Goal: Task Accomplishment & Management: Complete application form

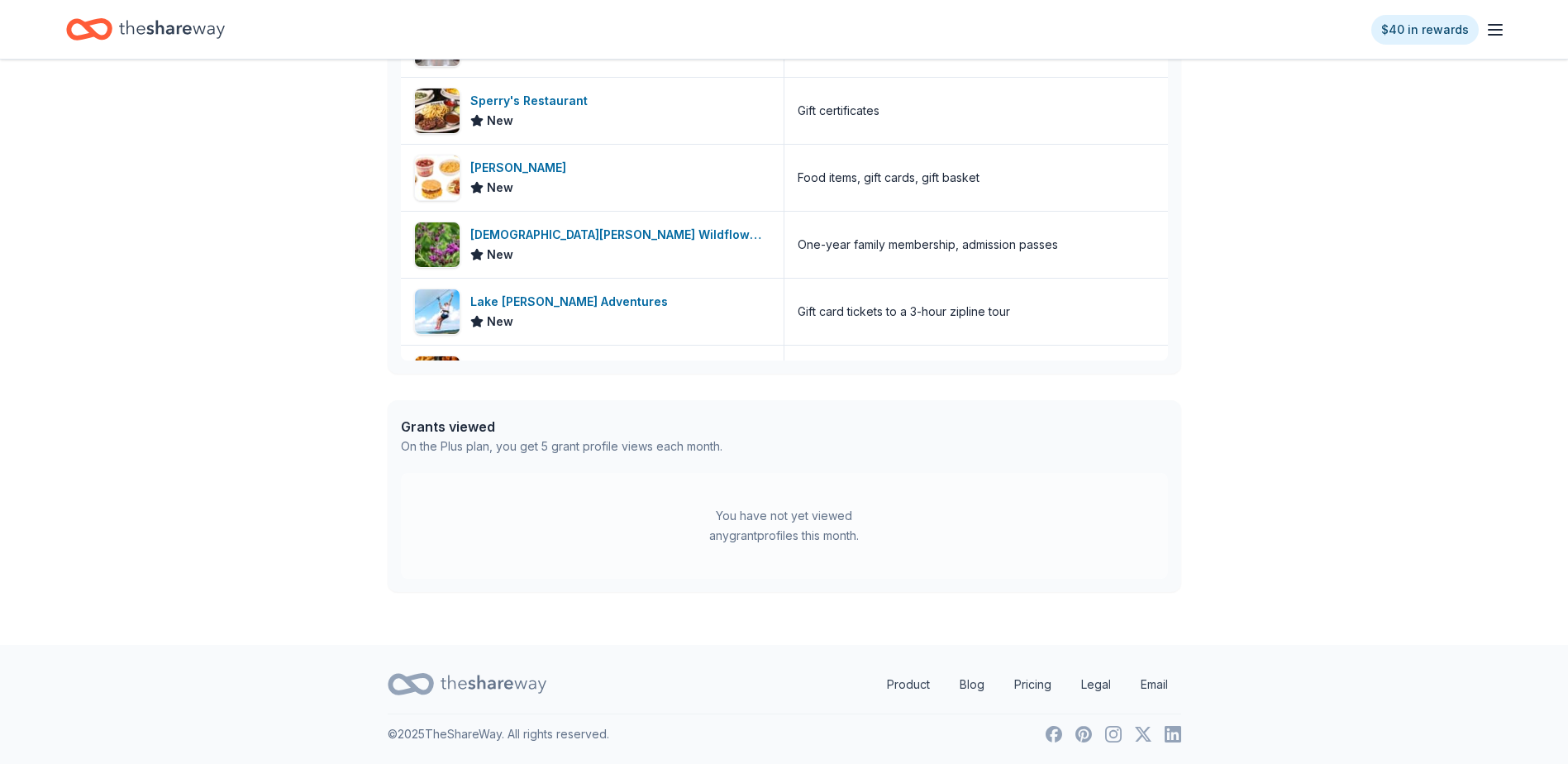
scroll to position [535, 0]
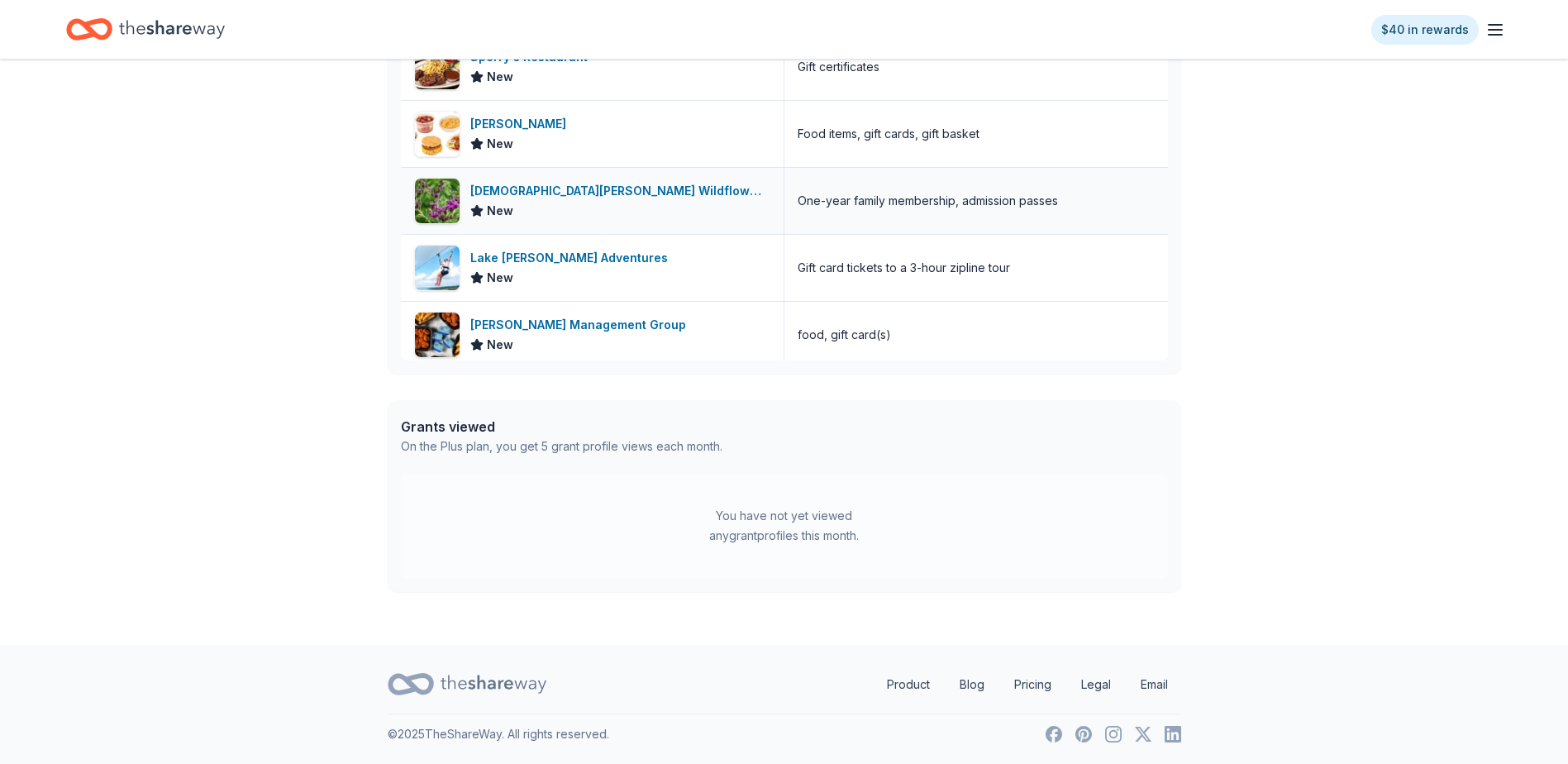
click at [829, 206] on div "One-year family membership, admission passes" at bounding box center [927, 201] width 260 height 20
click at [518, 186] on div "[DEMOGRAPHIC_DATA][PERSON_NAME] Wildflower Center" at bounding box center [620, 190] width 300 height 20
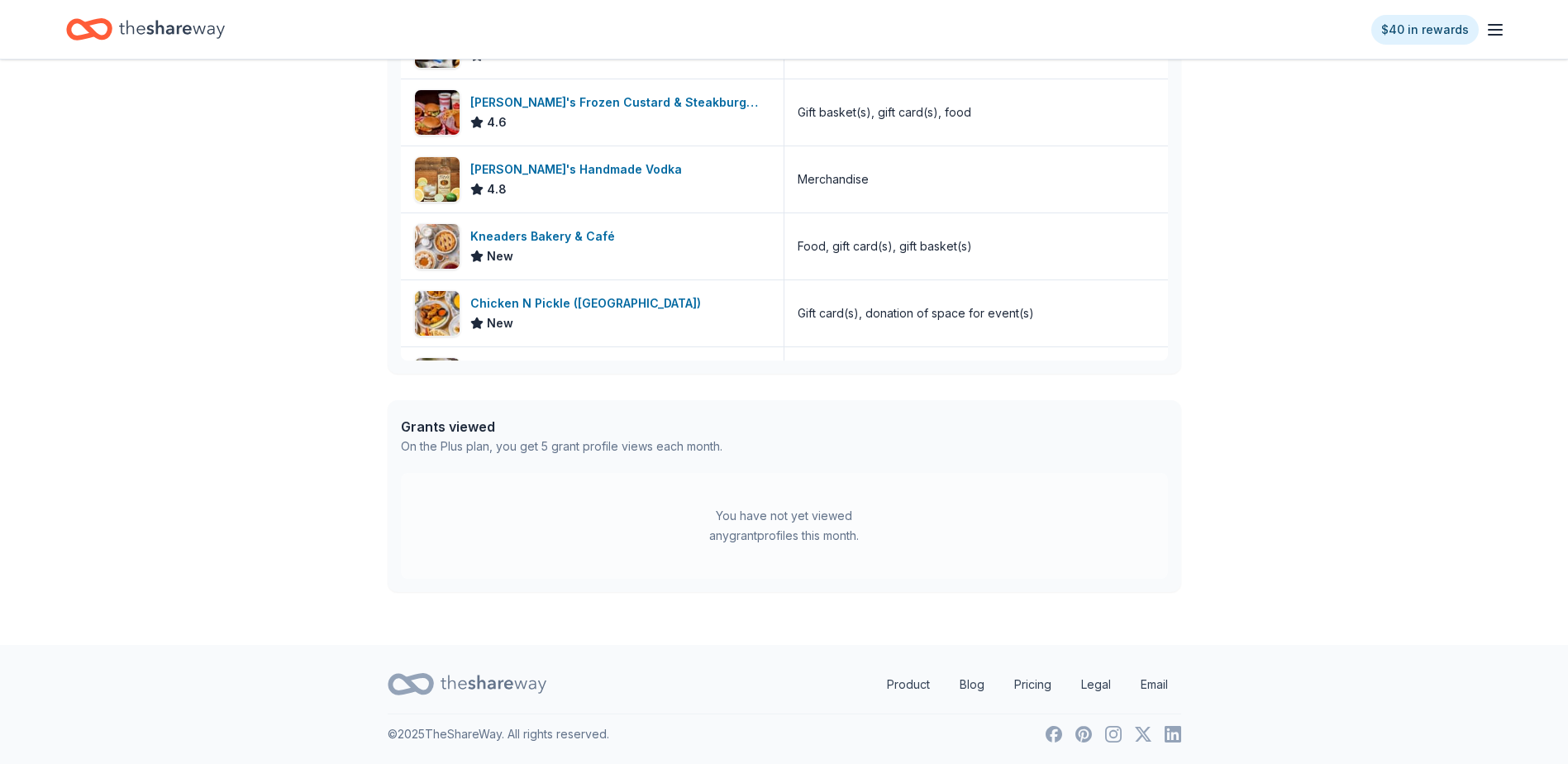
scroll to position [877, 0]
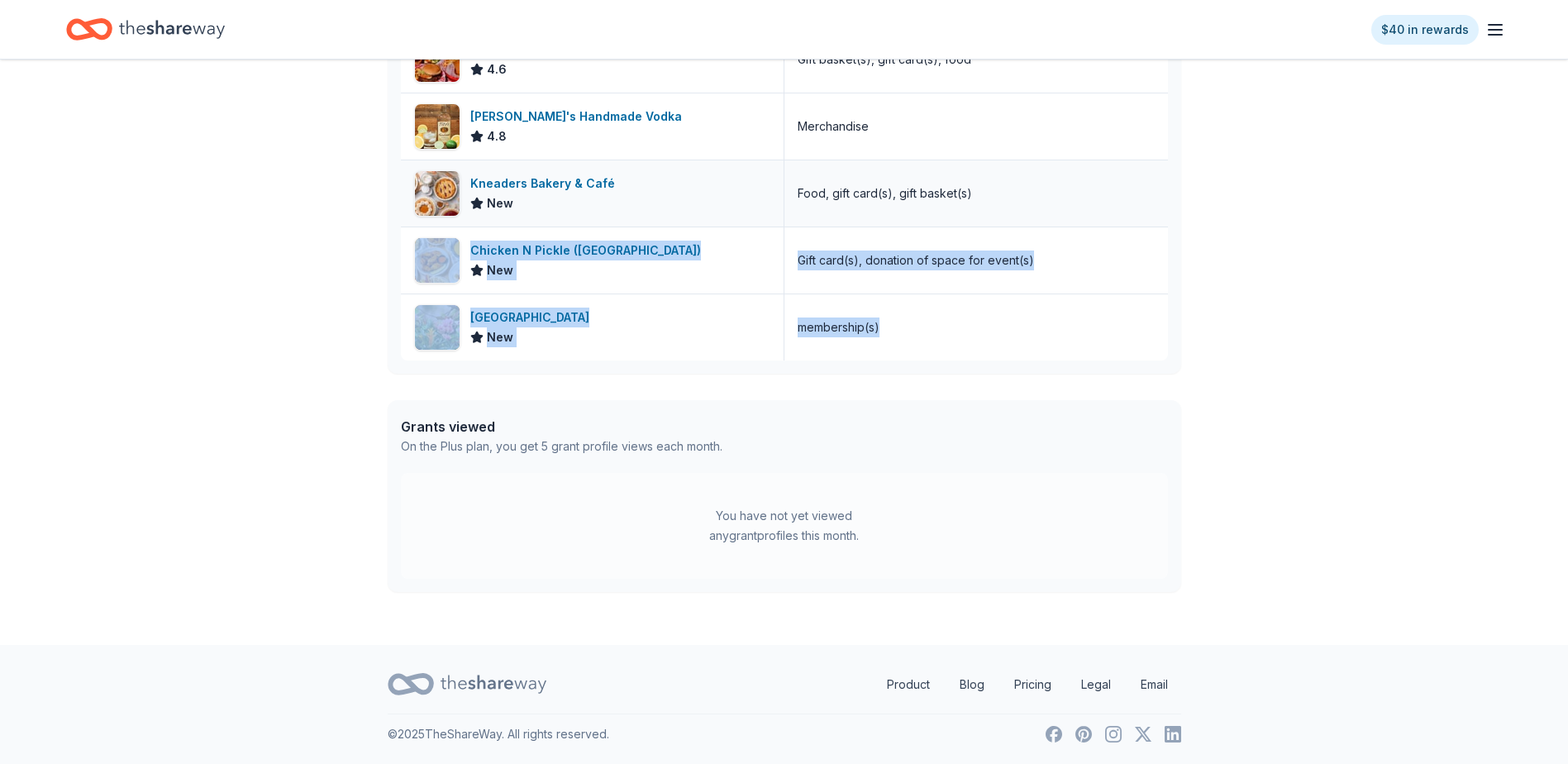
drag, startPoint x: 1151, startPoint y: 323, endPoint x: 1145, endPoint y: 219, distance: 104.2
drag, startPoint x: 1145, startPoint y: 219, endPoint x: 1167, endPoint y: 322, distance: 105.3
click at [1167, 322] on div "In-Kind donors viewed On the Plus plan, you get unlimited in-kind profile views…" at bounding box center [784, 167] width 794 height 413
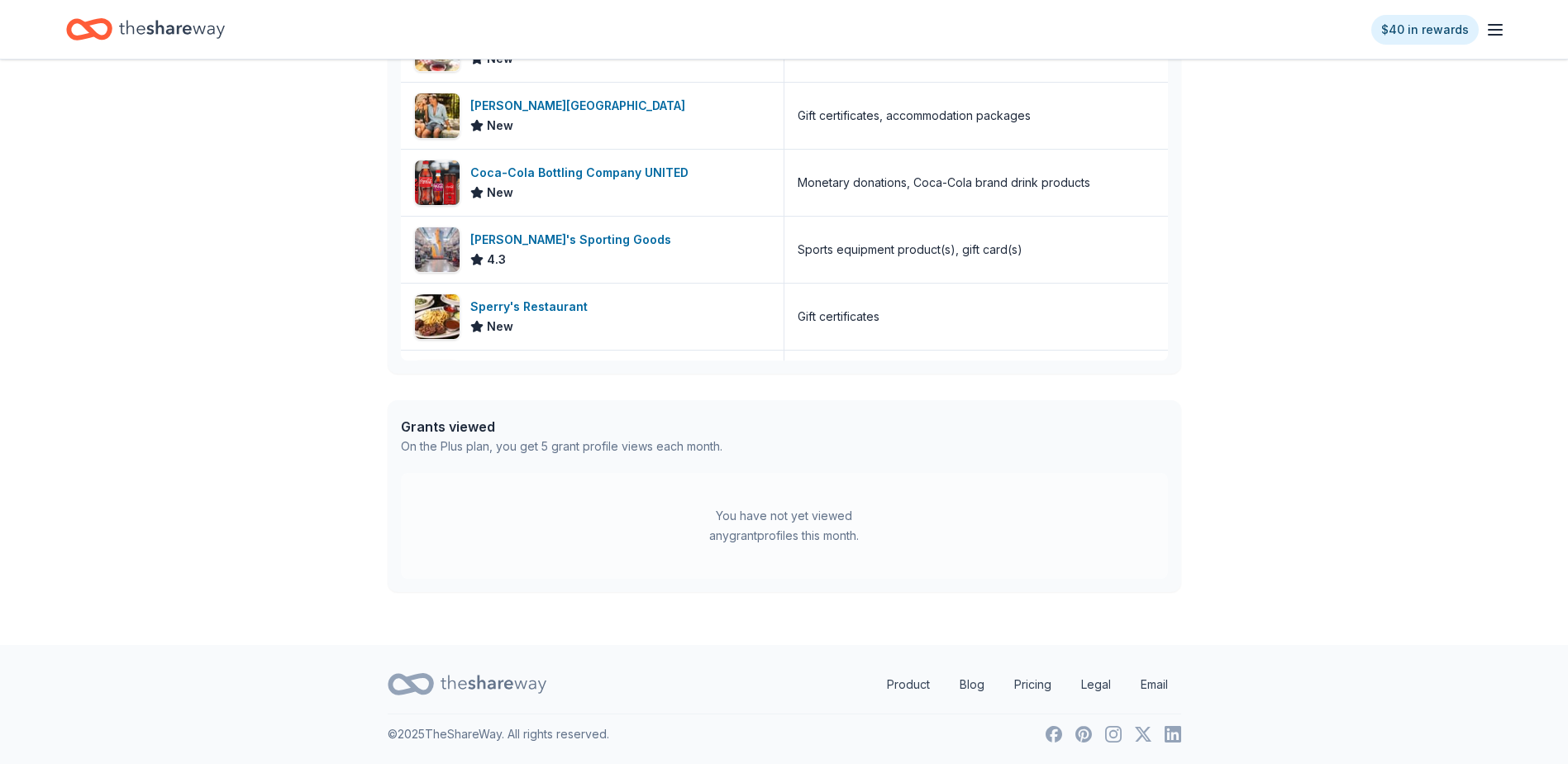
scroll to position [0, 0]
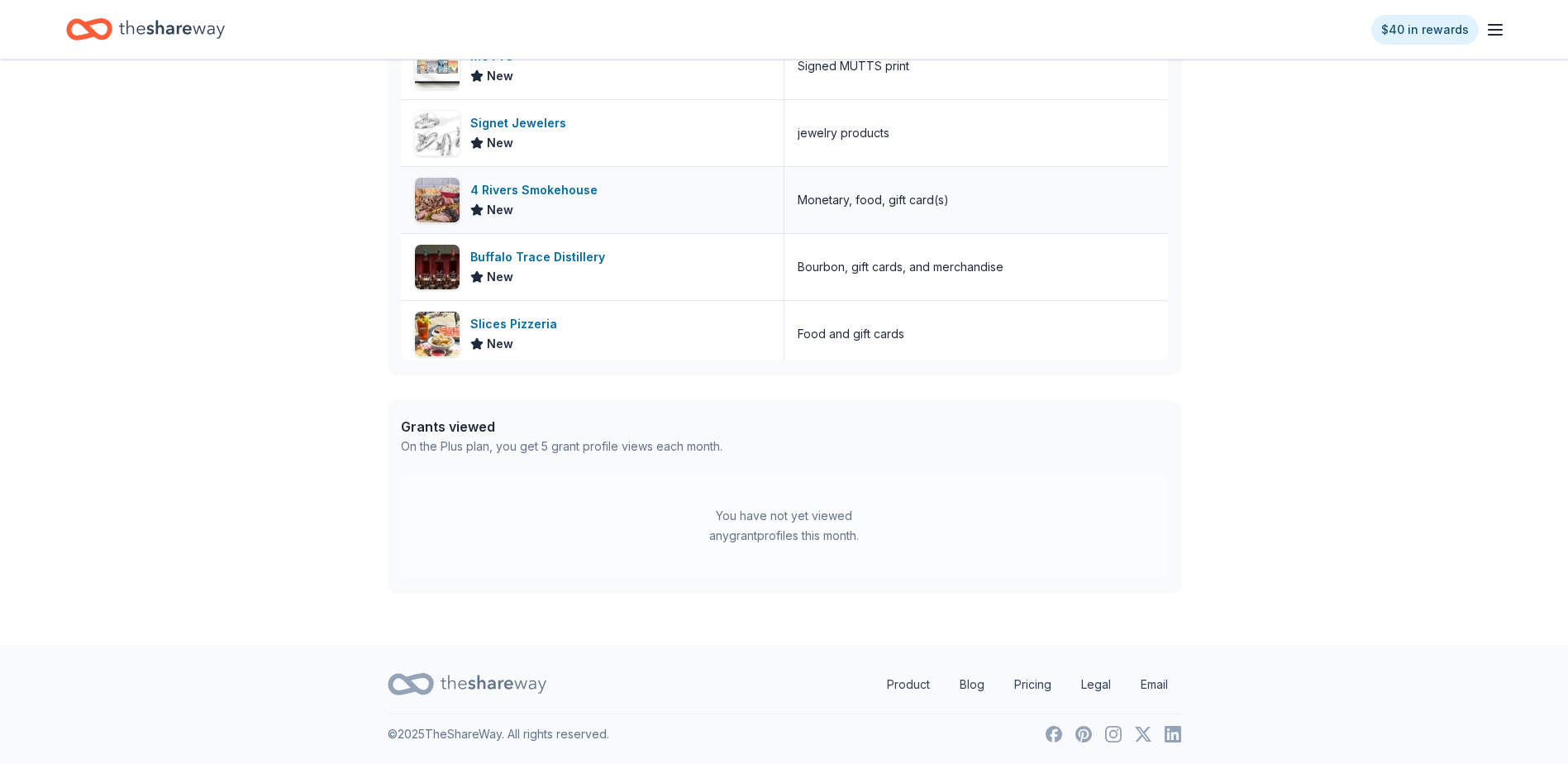
click at [495, 199] on div "4 Rivers Smokehouse" at bounding box center [537, 190] width 134 height 20
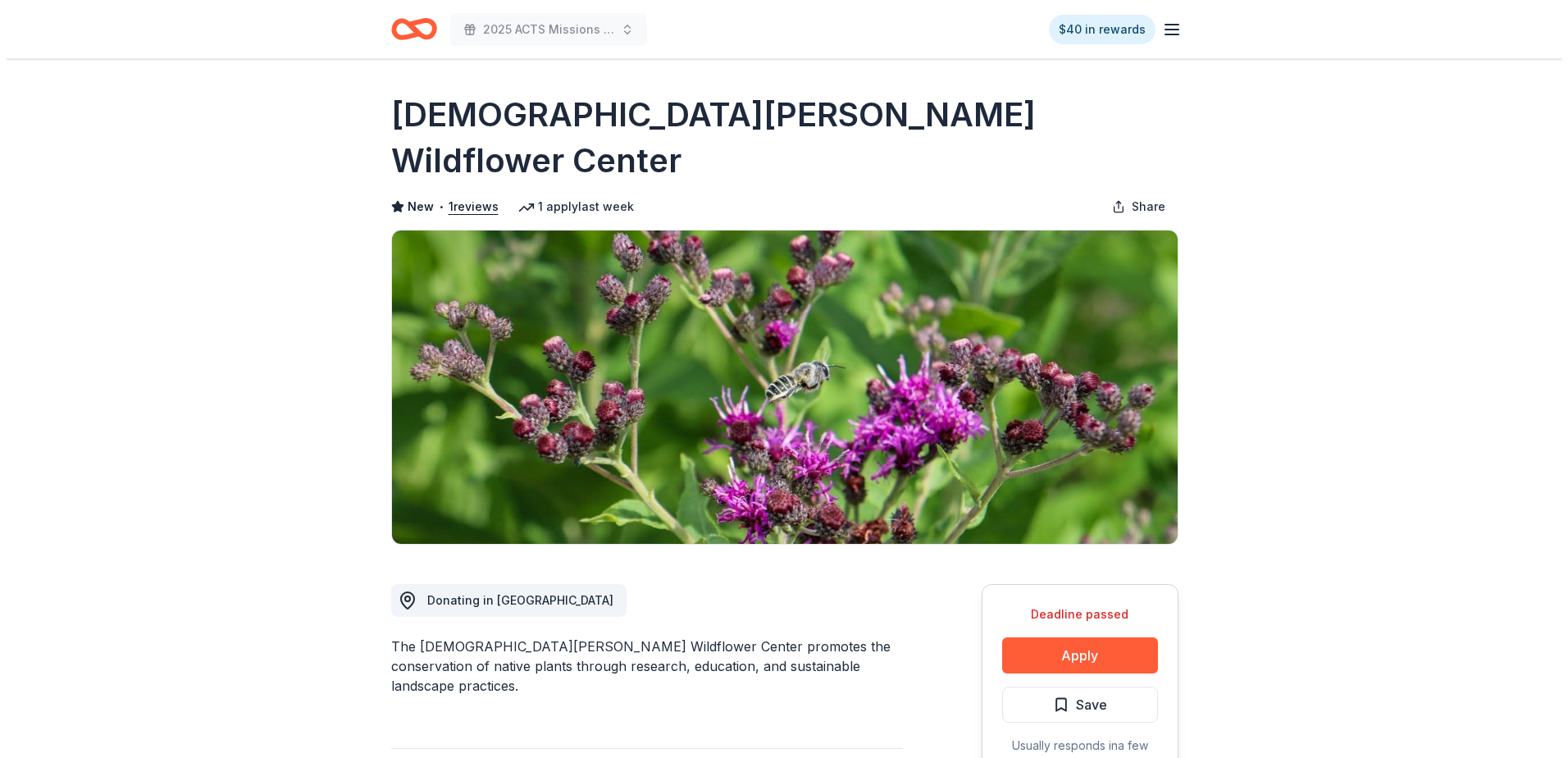
scroll to position [82, 0]
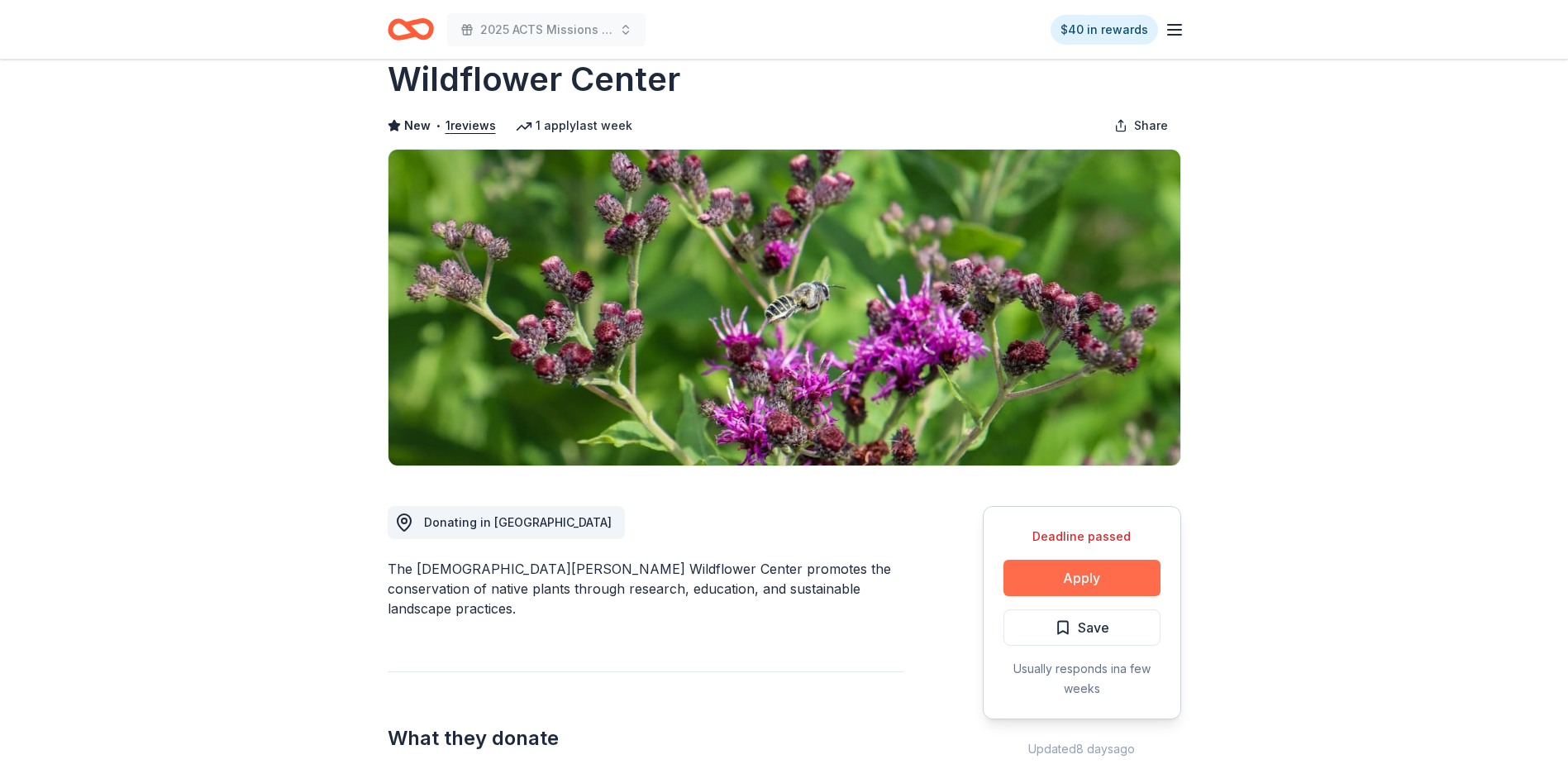
click at [1088, 559] on button "Apply" at bounding box center [1082, 577] width 157 height 37
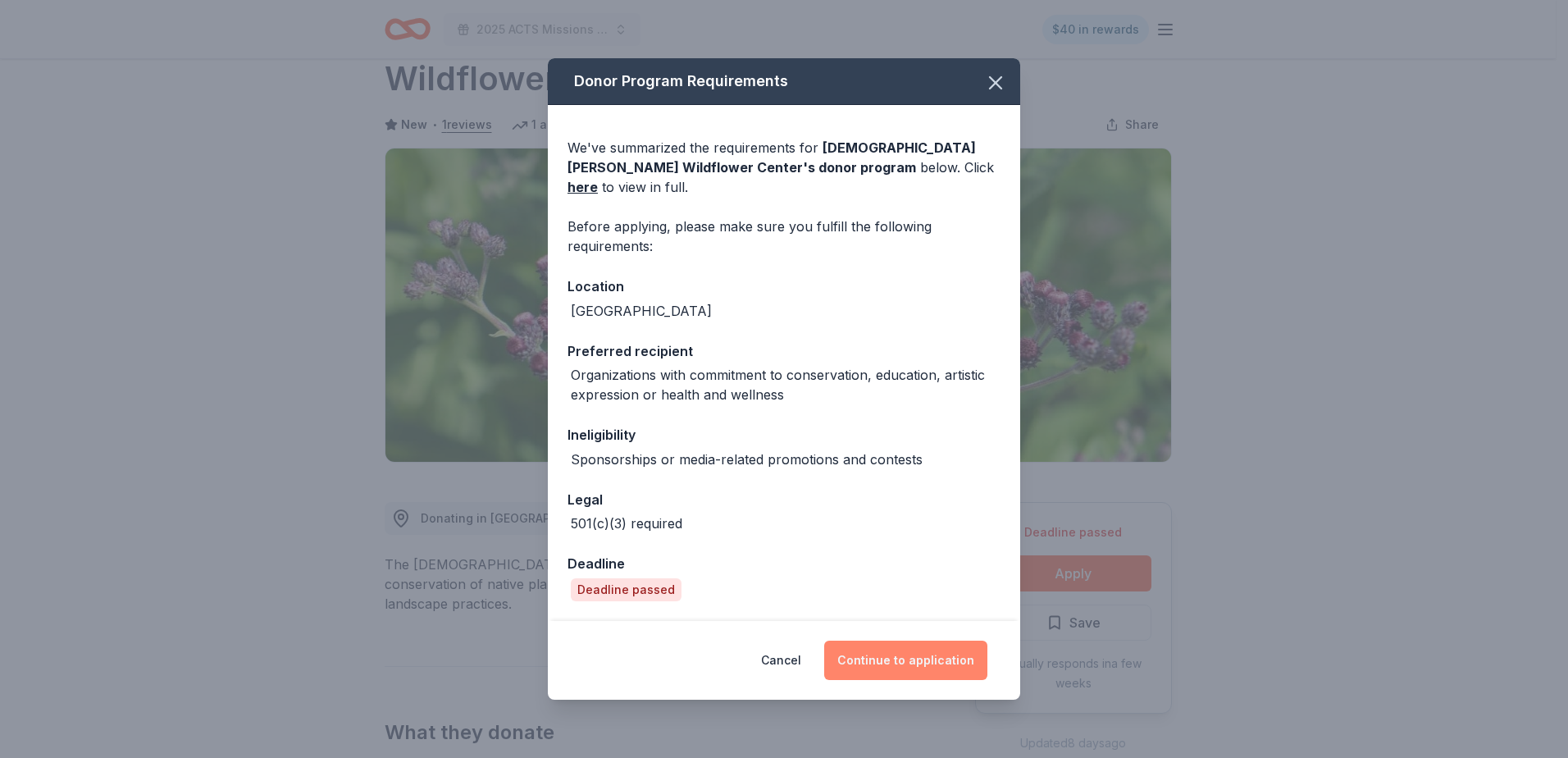
click at [956, 642] on button "Continue to application" at bounding box center [906, 659] width 164 height 40
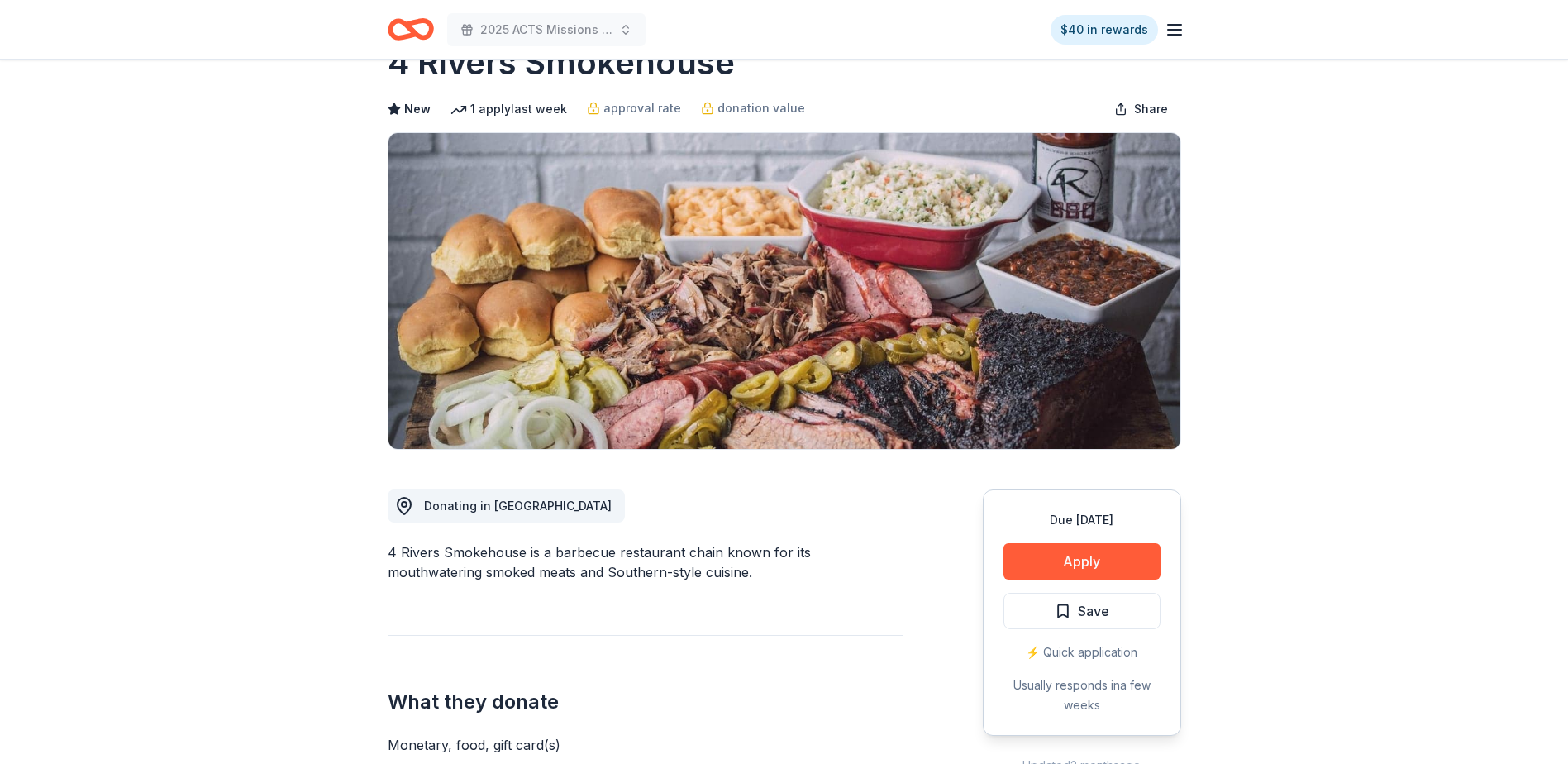
scroll to position [82, 0]
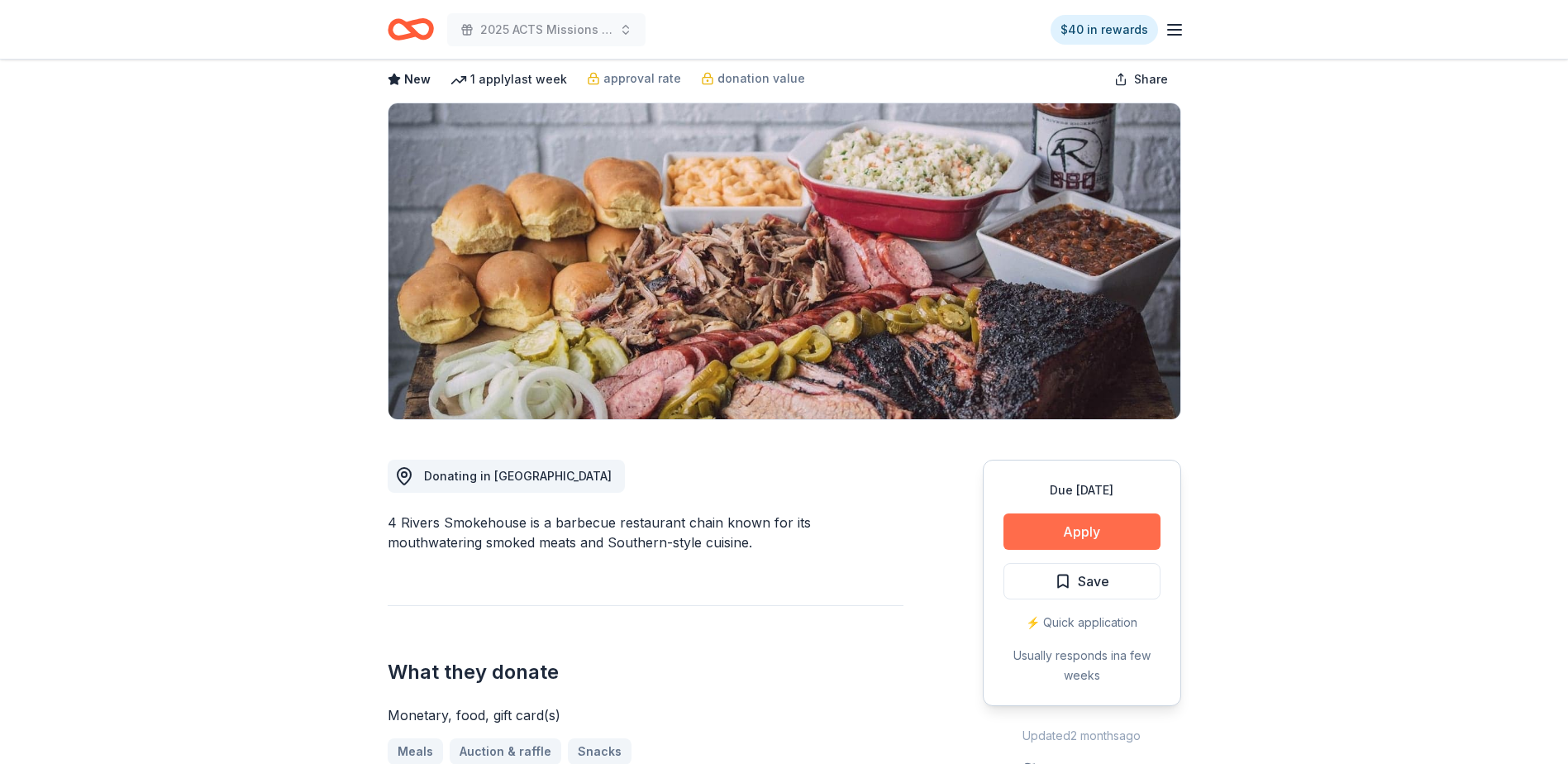
click at [1066, 528] on button "Apply" at bounding box center [1082, 531] width 157 height 37
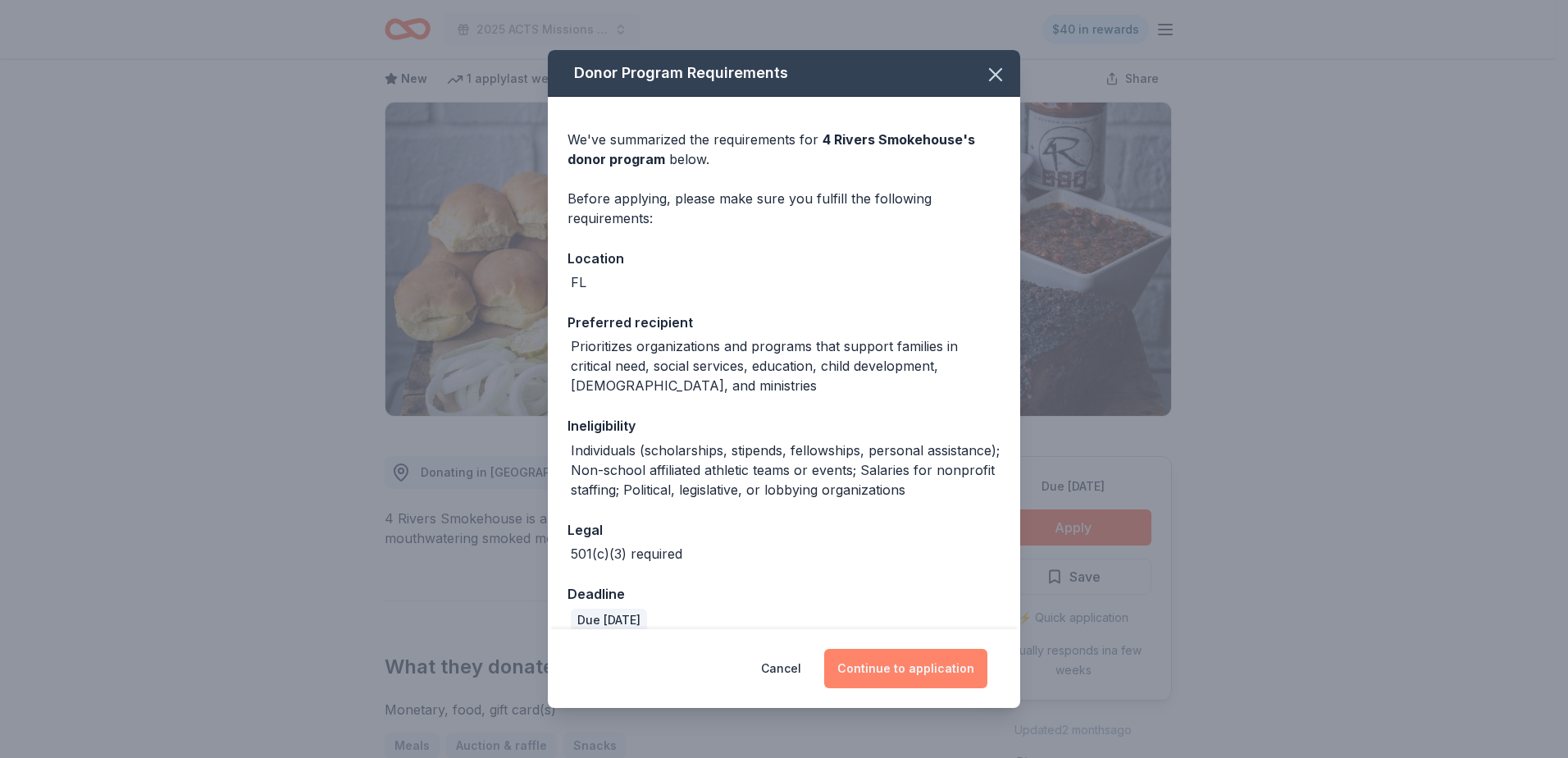
click at [913, 674] on button "Continue to application" at bounding box center [906, 668] width 164 height 40
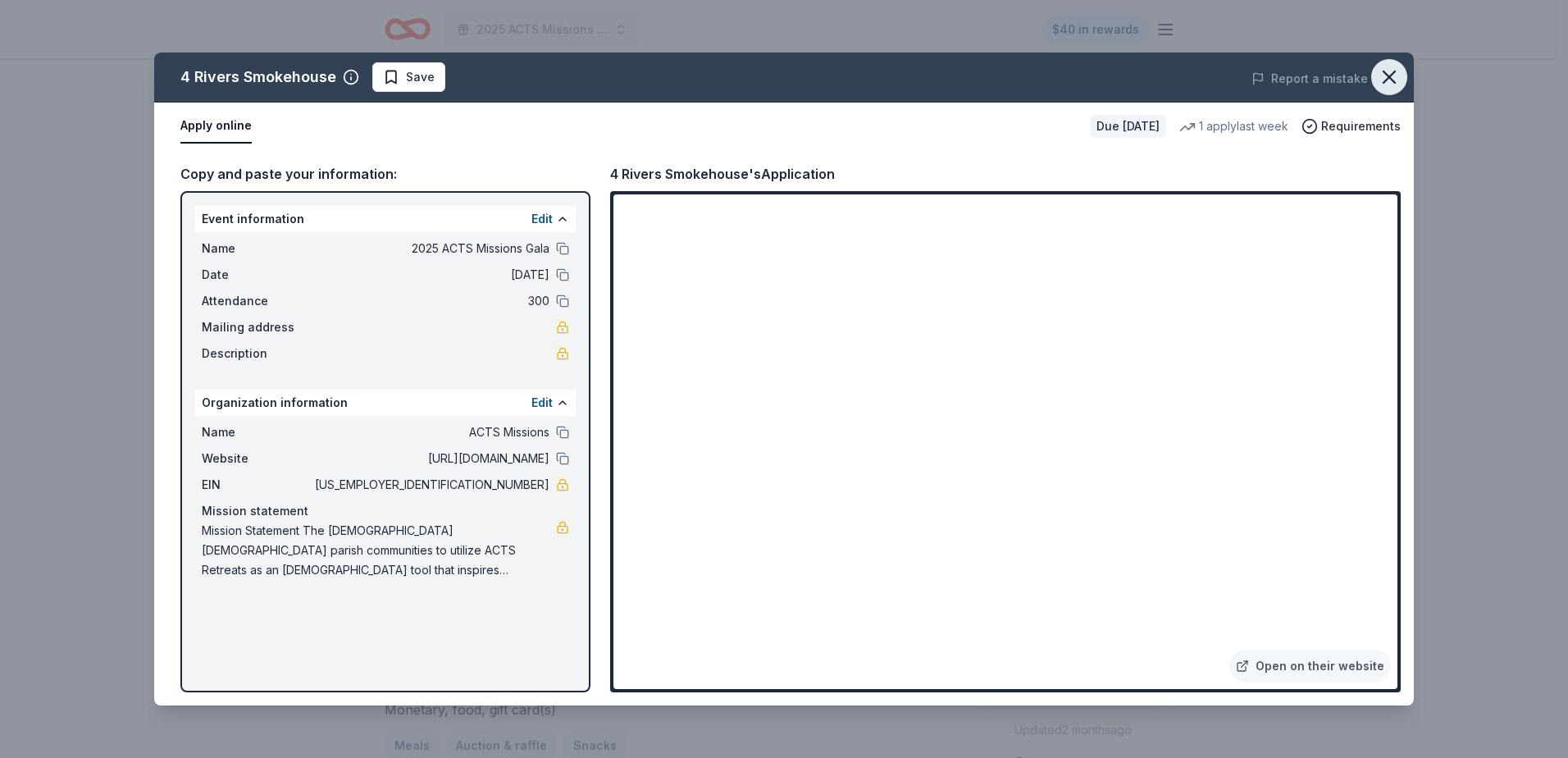
click at [1397, 66] on icon "button" at bounding box center [1389, 77] width 23 height 23
